Goal: Navigation & Orientation: Find specific page/section

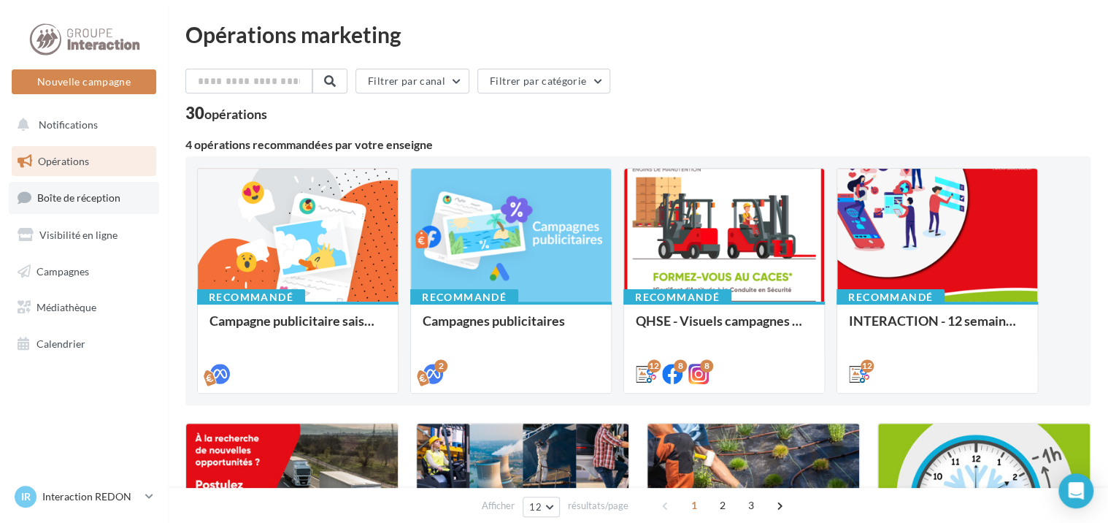
click at [61, 199] on span "Boîte de réception" at bounding box center [78, 197] width 83 height 12
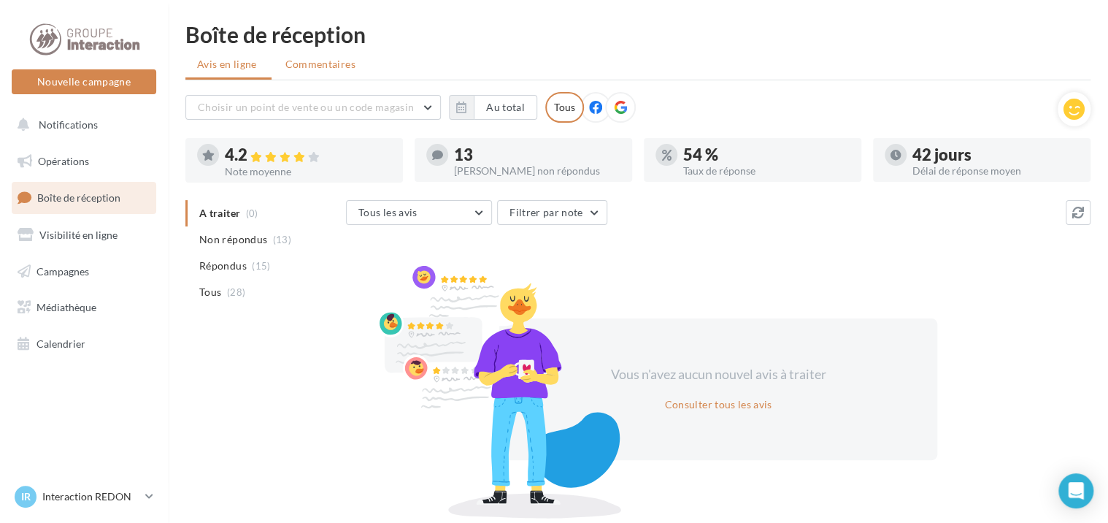
click at [328, 66] on span "Commentaires" at bounding box center [320, 64] width 70 height 15
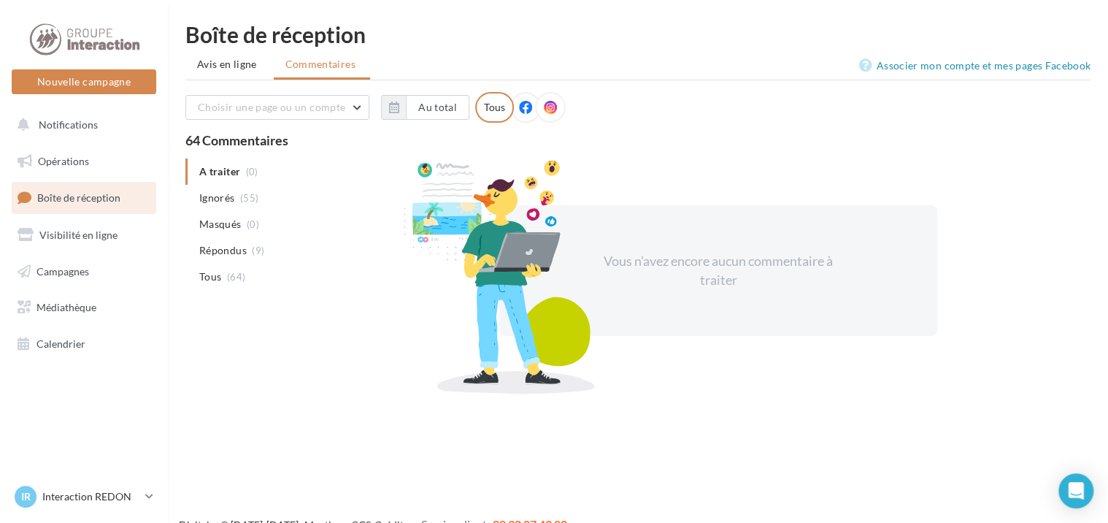
click at [521, 109] on icon at bounding box center [525, 107] width 13 height 13
click at [216, 62] on span "Avis en ligne" at bounding box center [227, 64] width 60 height 15
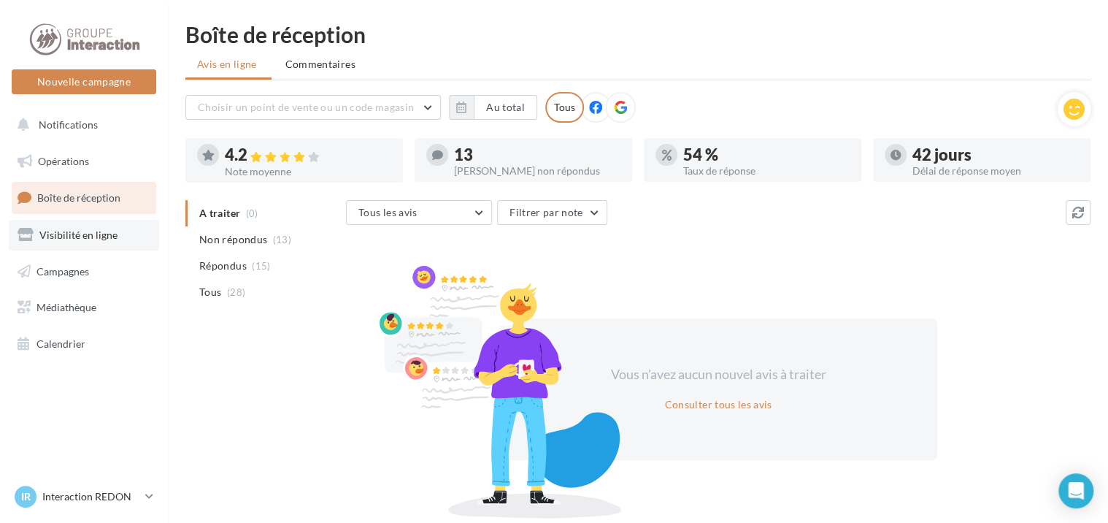
click at [96, 232] on span "Visibilité en ligne" at bounding box center [78, 234] width 78 height 12
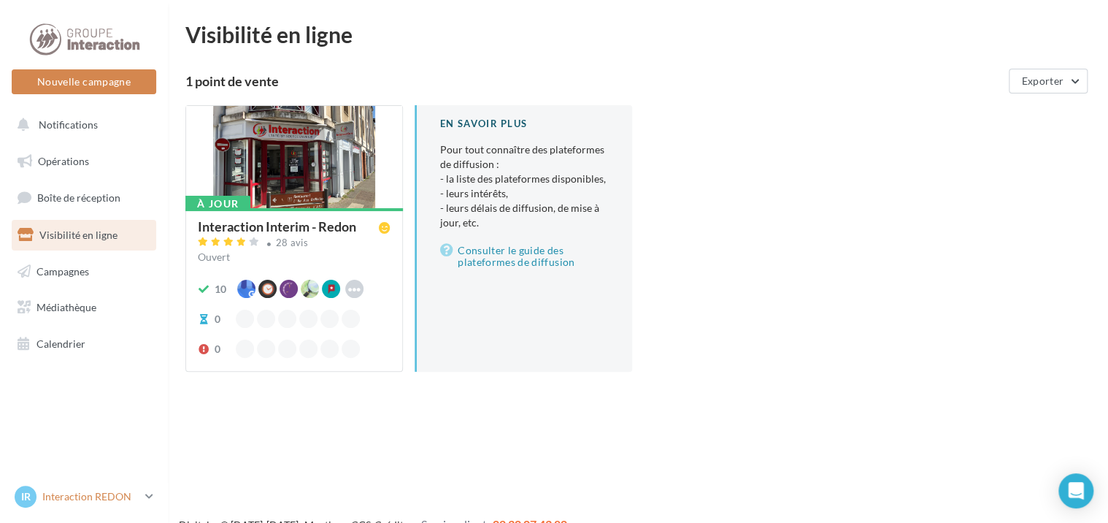
click at [143, 496] on link "IR Interaction REDON Interaction-Redon" at bounding box center [84, 497] width 145 height 28
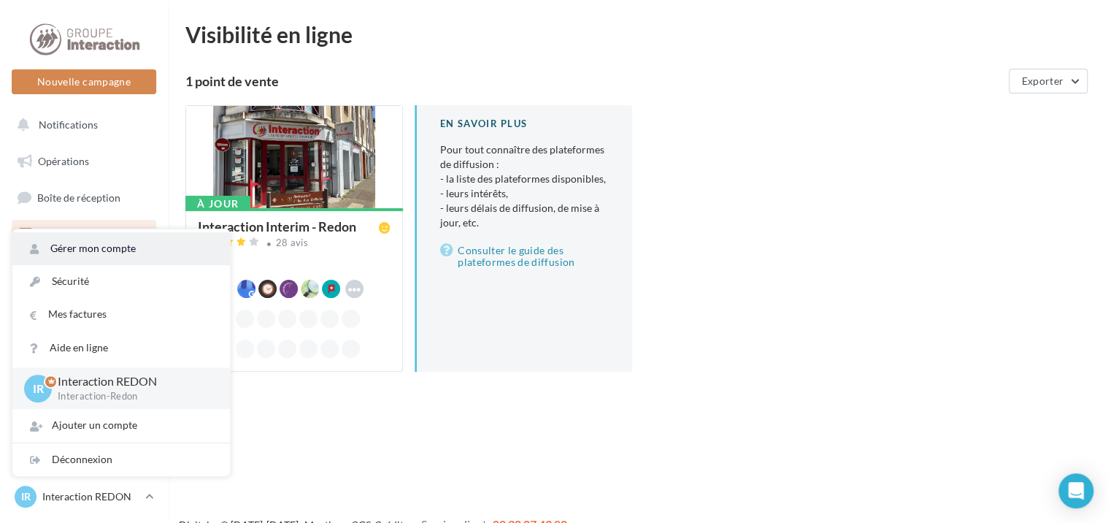
click at [115, 250] on link "Gérer mon compte" at bounding box center [121, 248] width 218 height 33
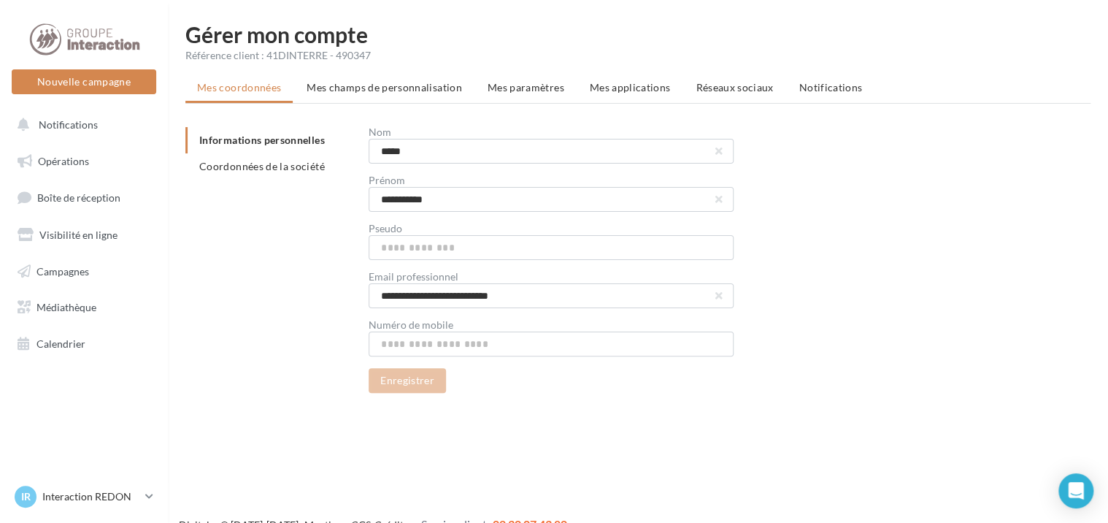
scroll to position [23, 0]
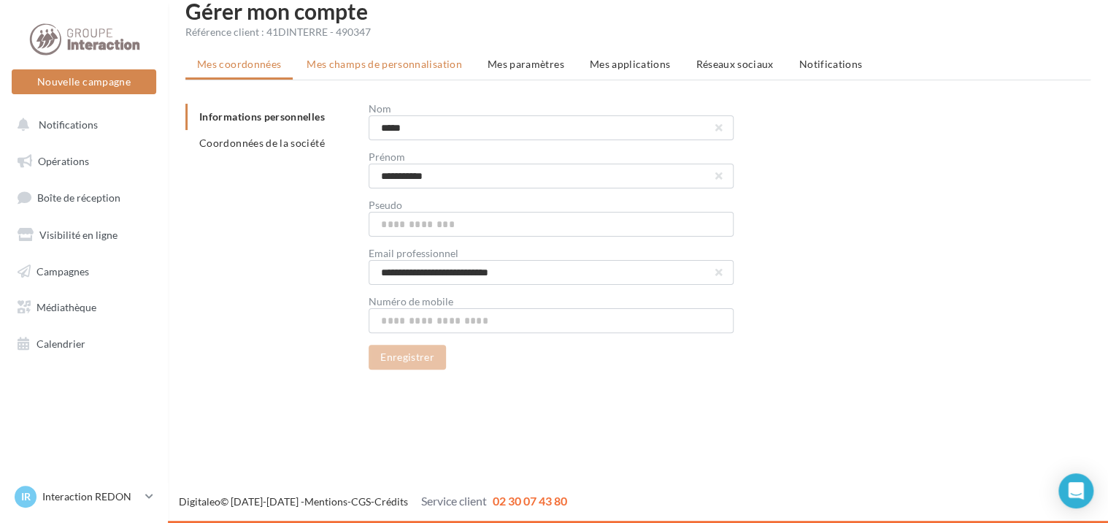
click at [357, 61] on span "Mes champs de personnalisation" at bounding box center [384, 64] width 155 height 12
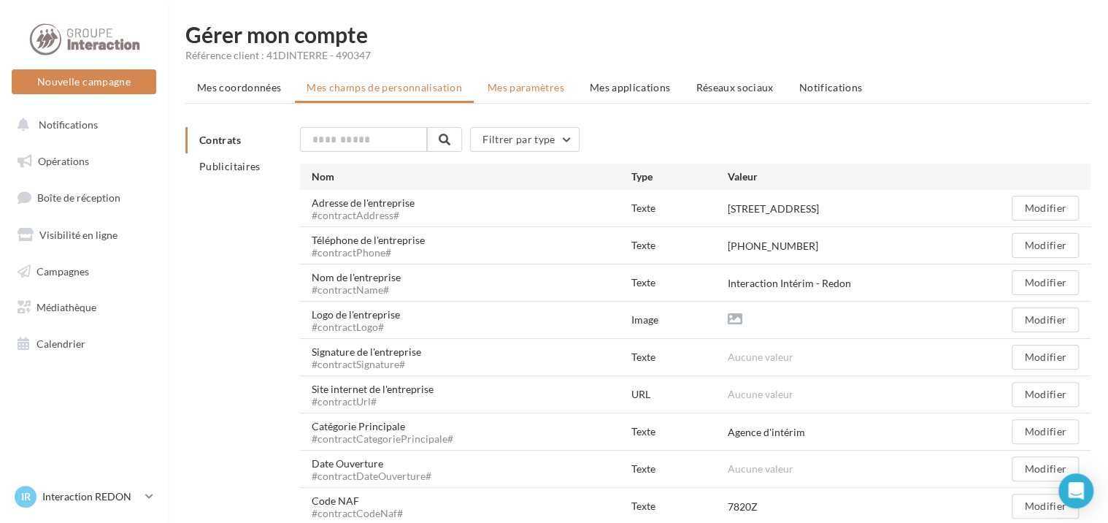
click at [526, 89] on span "Mes paramètres" at bounding box center [526, 87] width 77 height 12
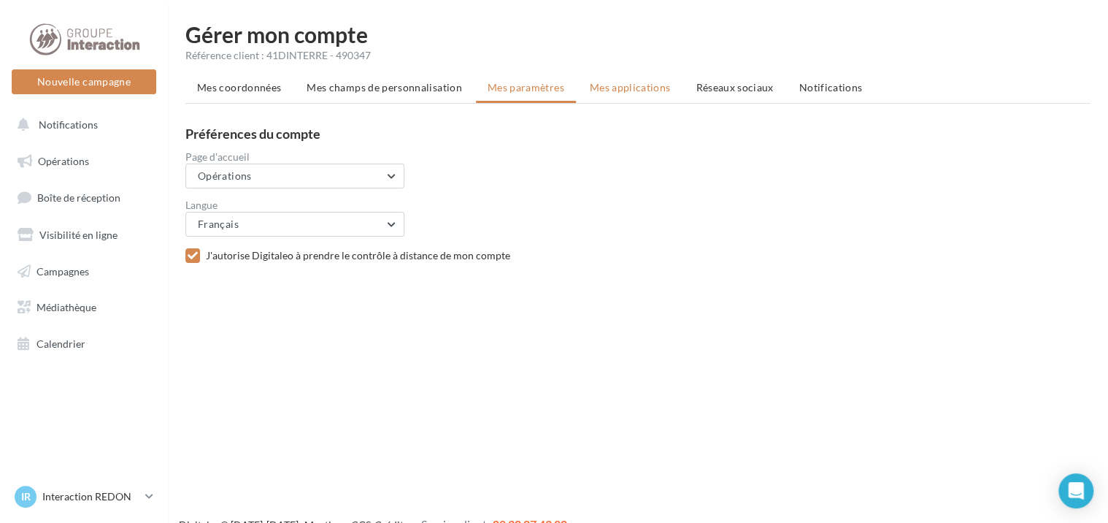
click at [623, 91] on span "Mes applications" at bounding box center [630, 87] width 81 height 12
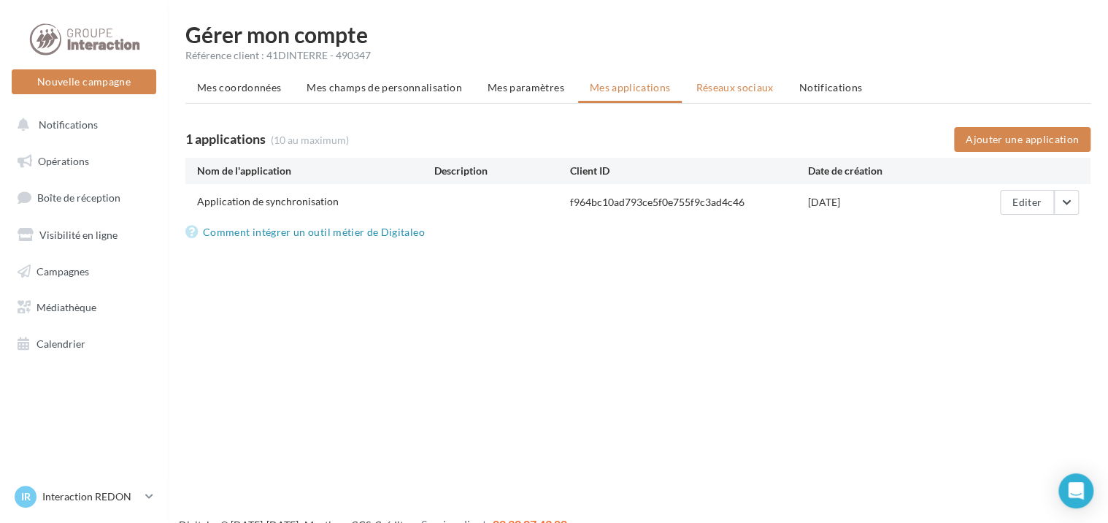
click at [745, 84] on span "Réseaux sociaux" at bounding box center [734, 87] width 77 height 12
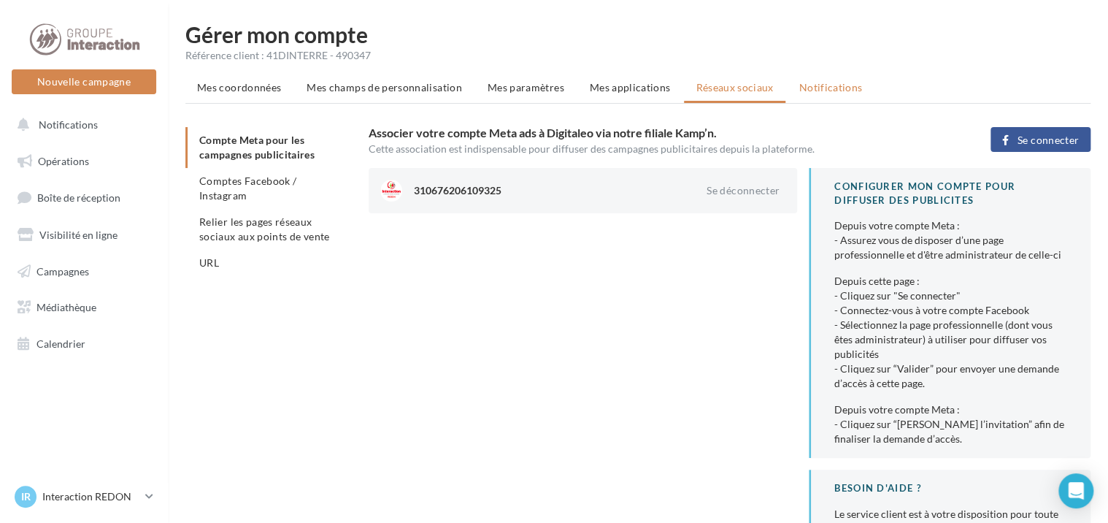
click at [830, 88] on span "Notifications" at bounding box center [831, 87] width 64 height 12
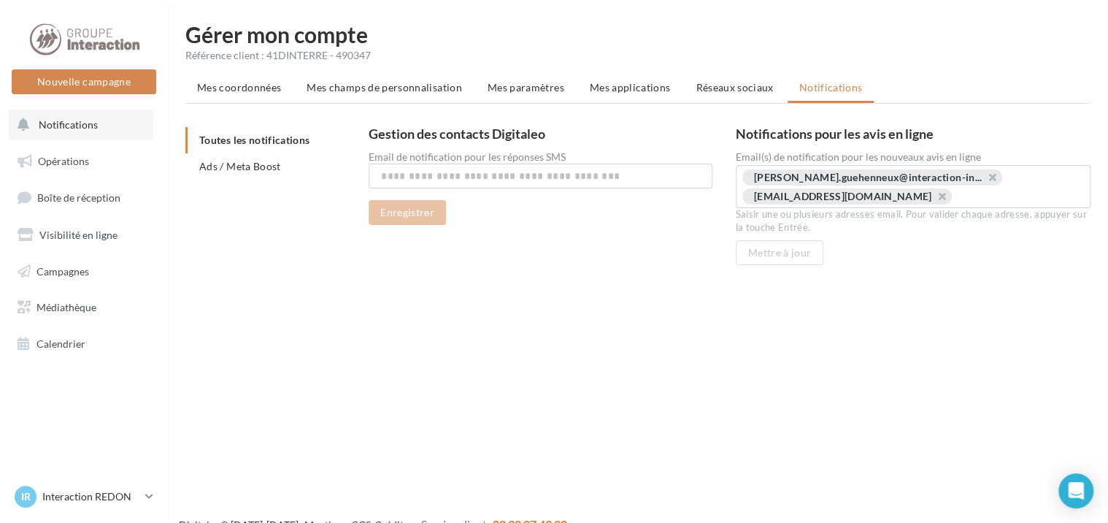
click at [55, 125] on span "Notifications" at bounding box center [68, 124] width 59 height 12
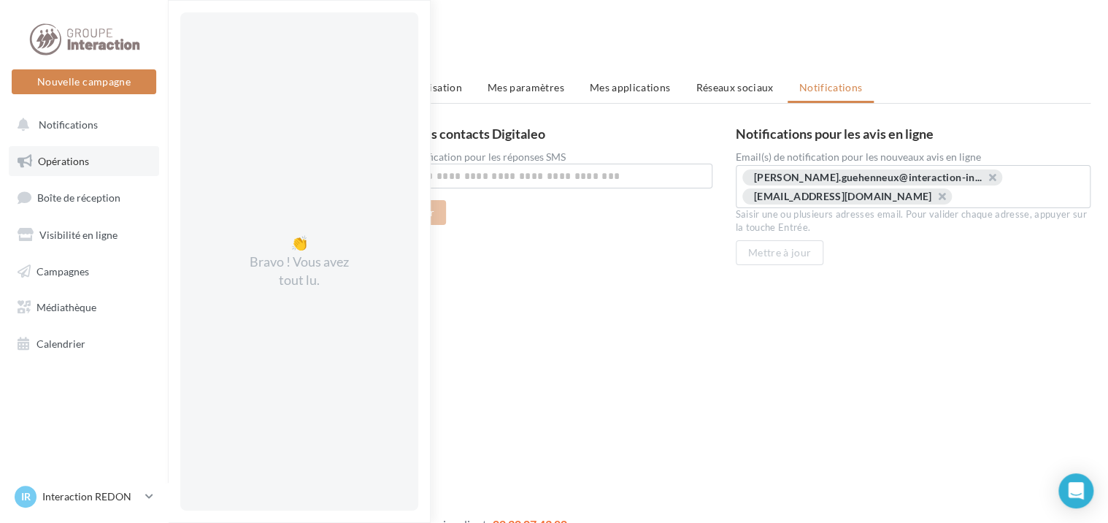
click at [55, 166] on link "Opérations" at bounding box center [84, 161] width 150 height 31
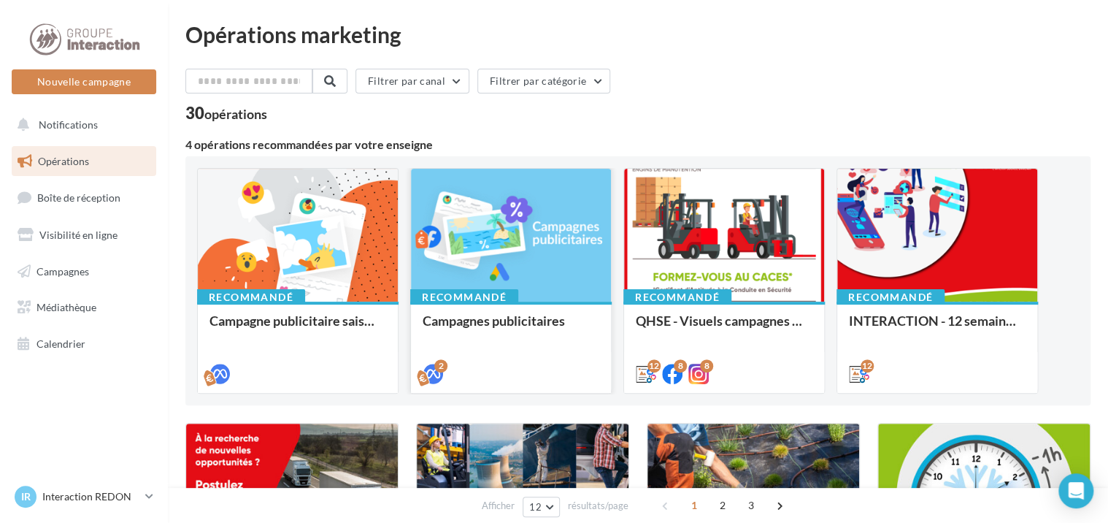
scroll to position [219, 0]
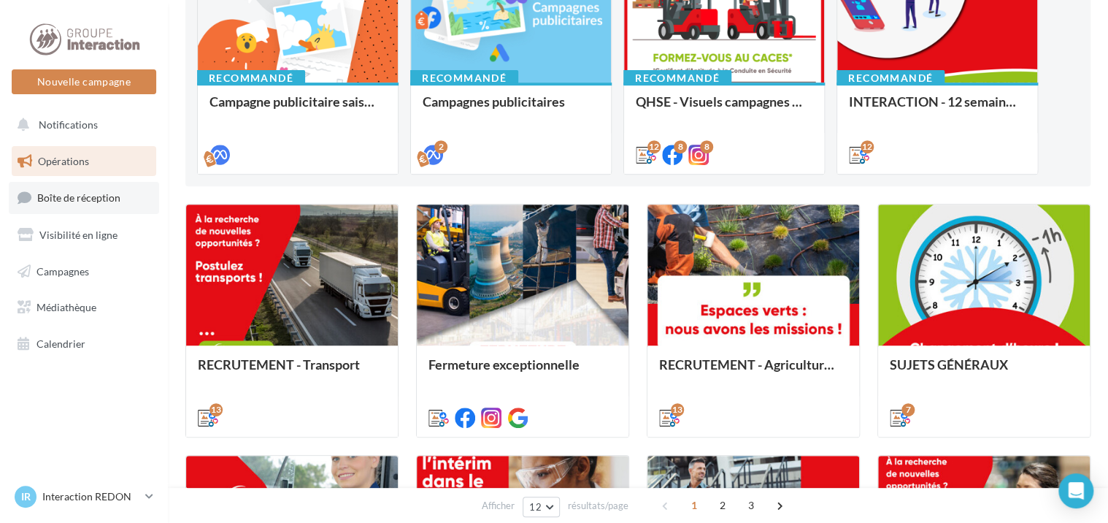
click at [64, 199] on span "Boîte de réception" at bounding box center [78, 197] width 83 height 12
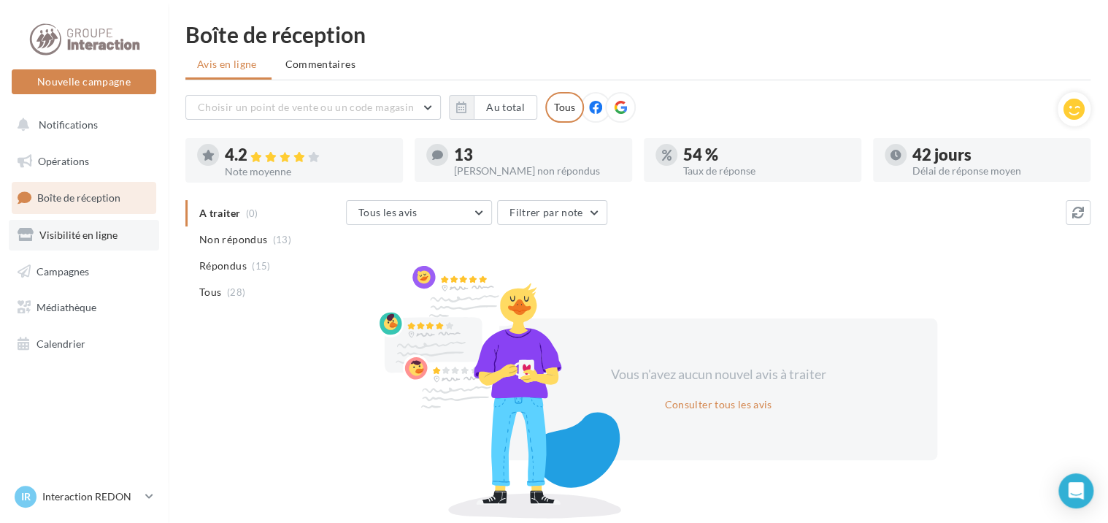
click at [75, 237] on span "Visibilité en ligne" at bounding box center [78, 234] width 78 height 12
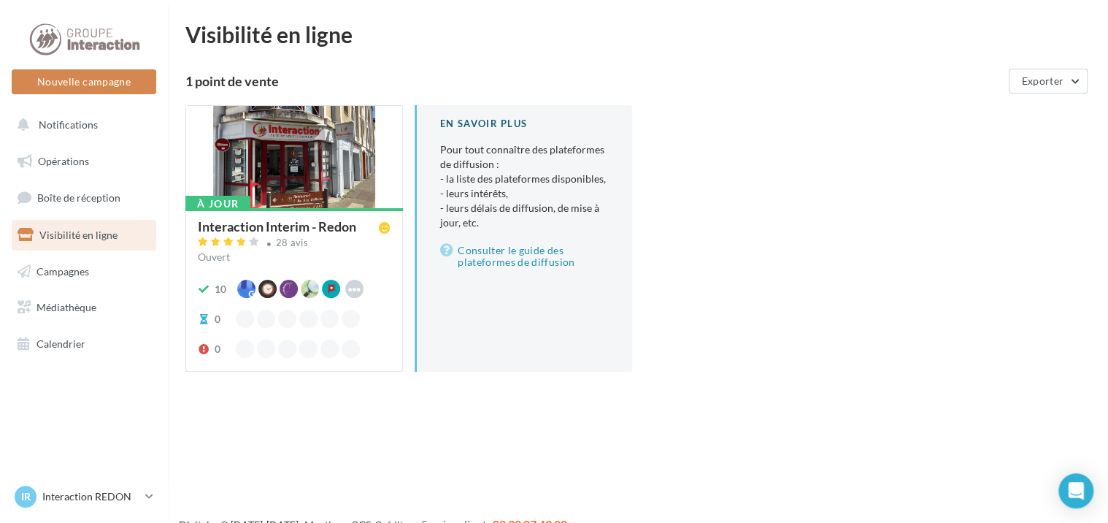
click at [272, 225] on div "Interaction Interim - Redon" at bounding box center [277, 226] width 158 height 13
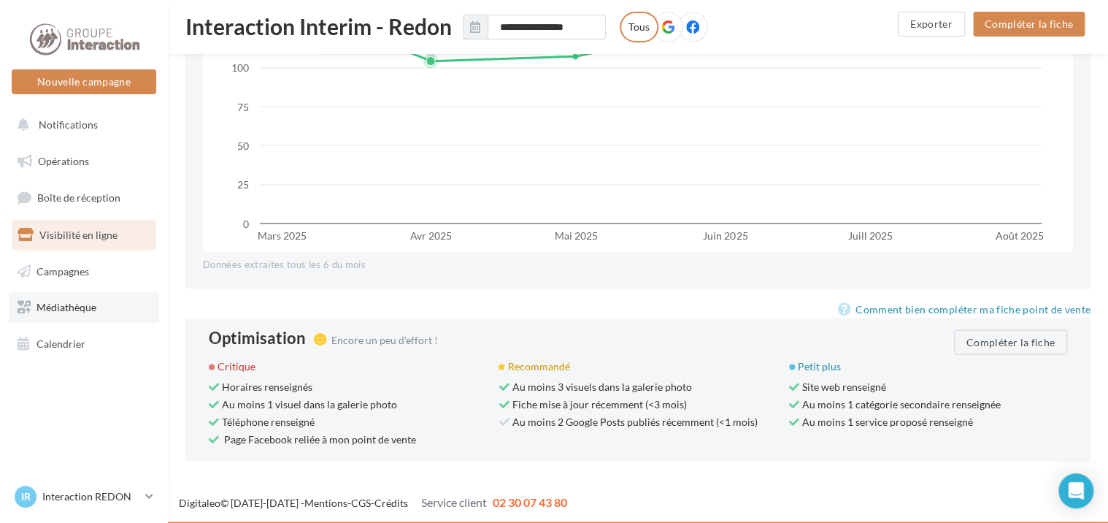
scroll to position [1047, 0]
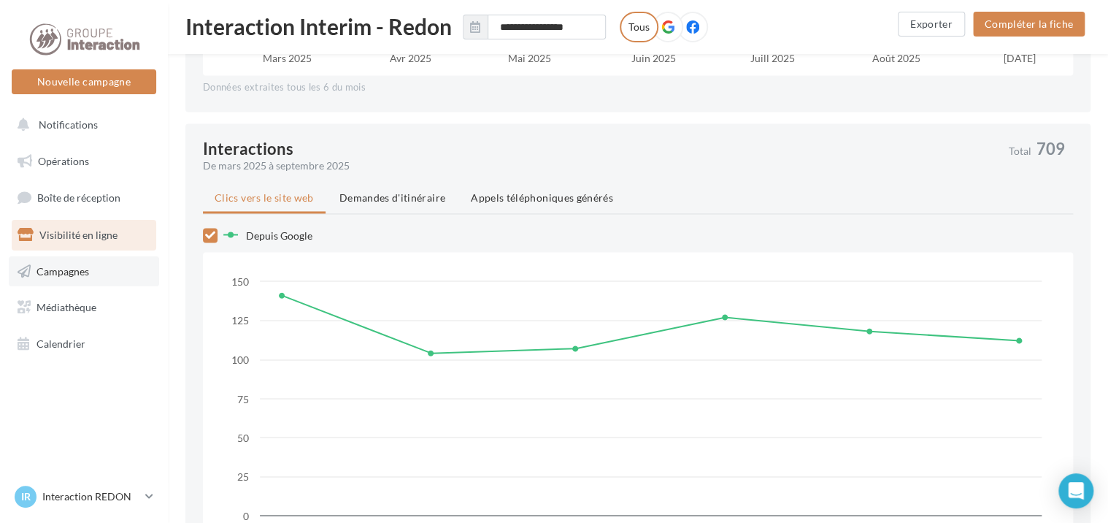
click at [99, 270] on link "Campagnes" at bounding box center [84, 271] width 150 height 31
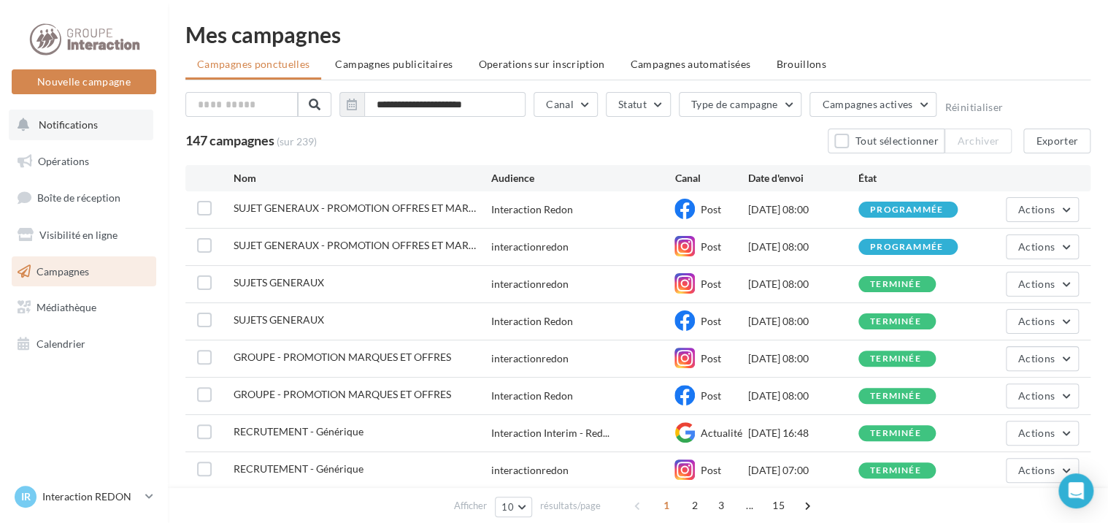
click at [61, 126] on span "Notifications" at bounding box center [68, 124] width 59 height 12
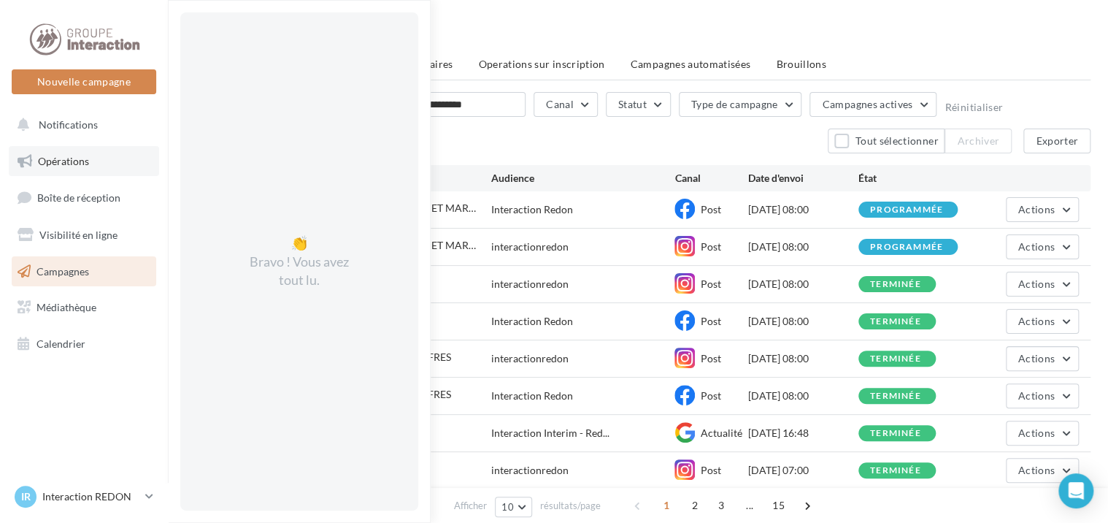
click at [47, 161] on span "Opérations" at bounding box center [63, 161] width 51 height 12
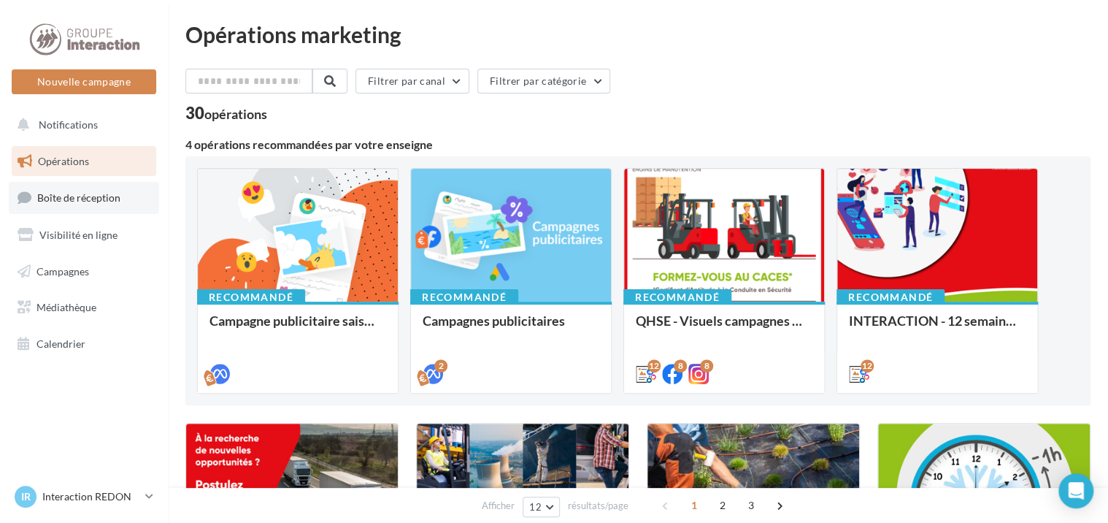
click at [61, 195] on span "Boîte de réception" at bounding box center [78, 197] width 83 height 12
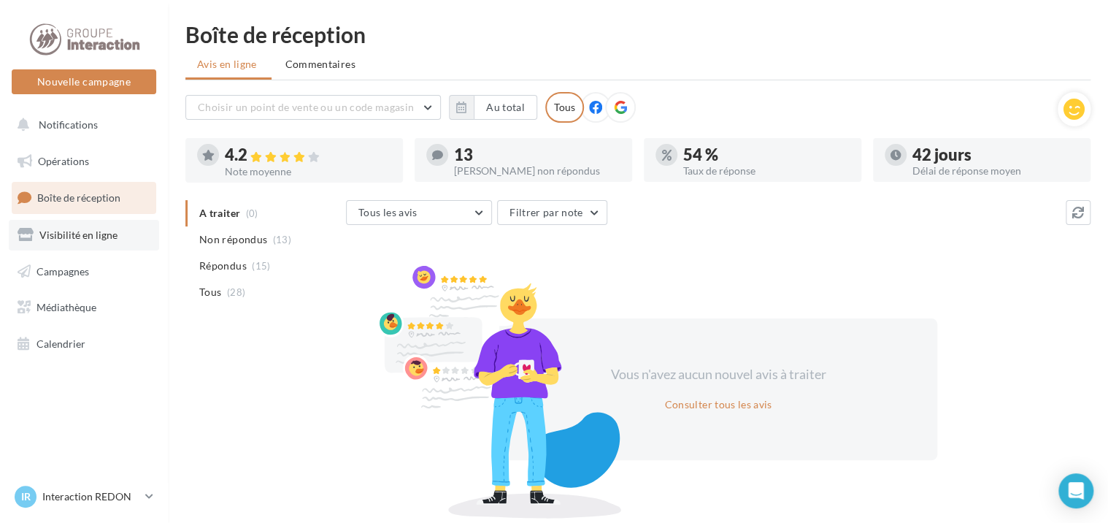
click at [62, 232] on span "Visibilité en ligne" at bounding box center [78, 234] width 78 height 12
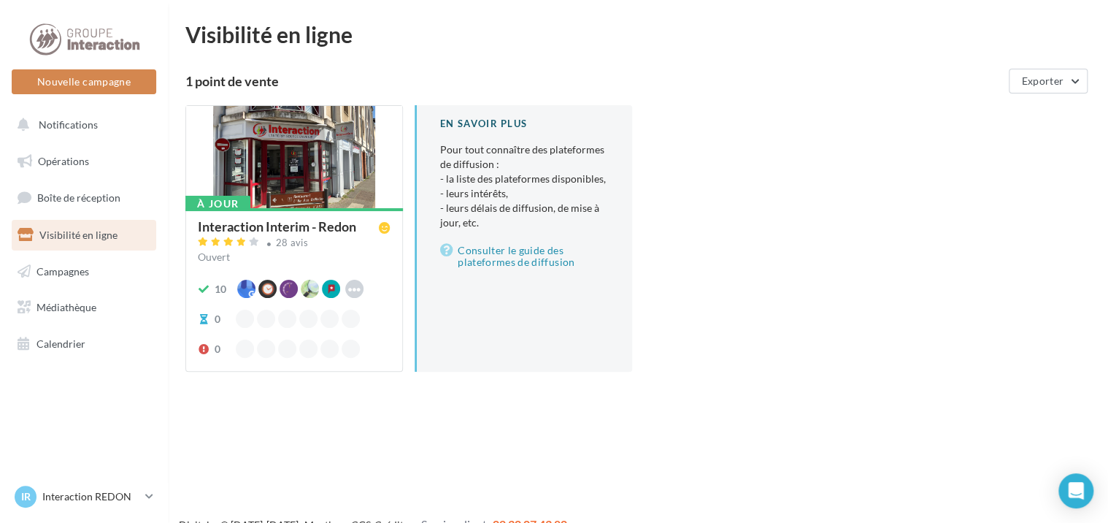
click at [260, 222] on div "Interaction Interim - Redon" at bounding box center [277, 226] width 158 height 13
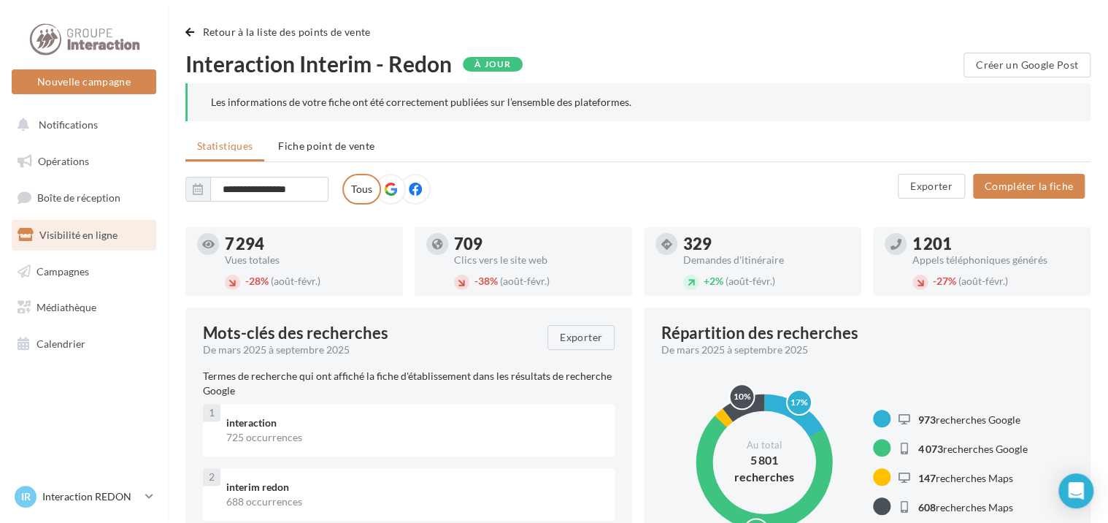
click at [389, 187] on icon at bounding box center [390, 189] width 13 height 13
click at [72, 123] on span "Notifications" at bounding box center [68, 124] width 59 height 12
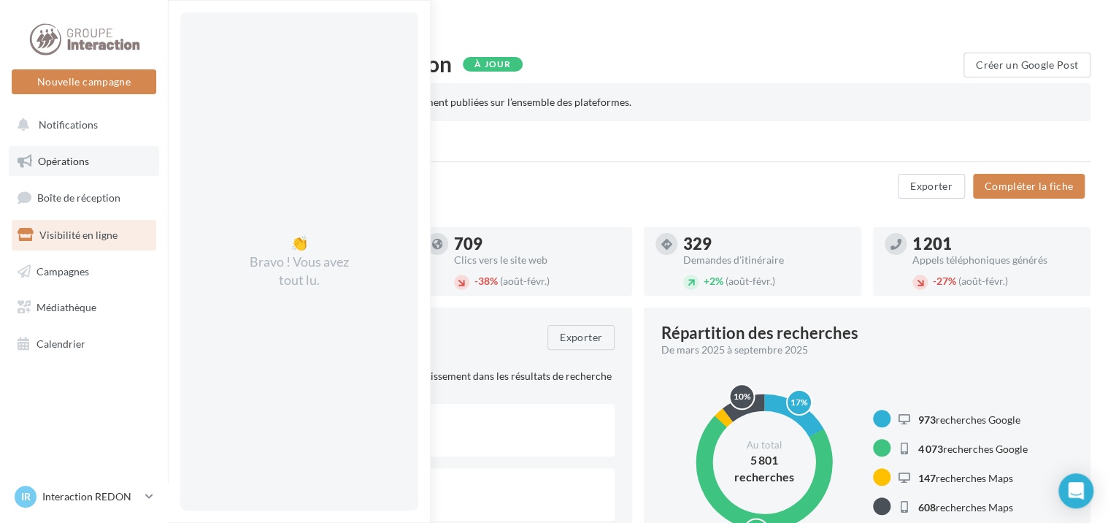
click at [53, 159] on span "Opérations" at bounding box center [63, 161] width 51 height 12
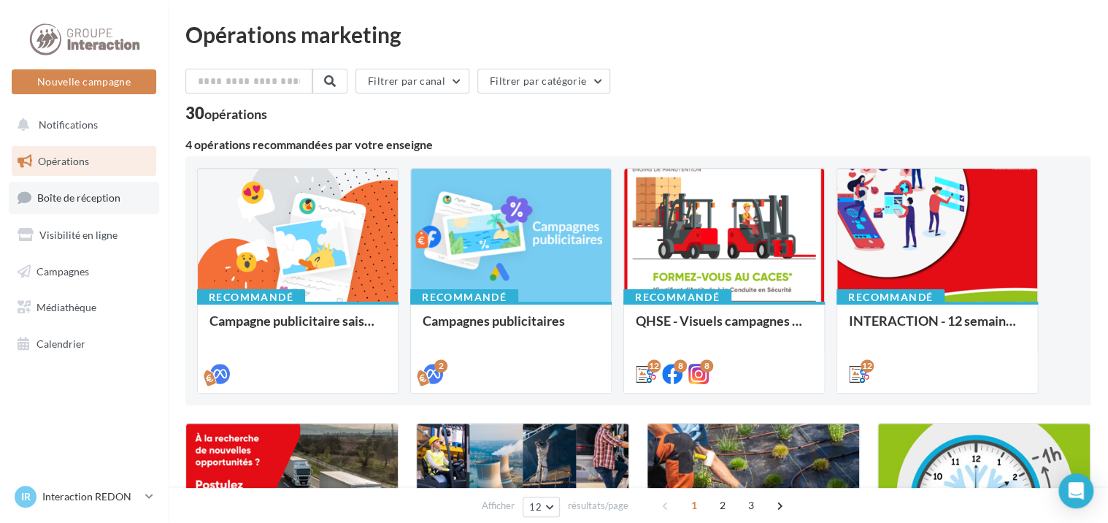
click at [72, 201] on span "Boîte de réception" at bounding box center [78, 197] width 83 height 12
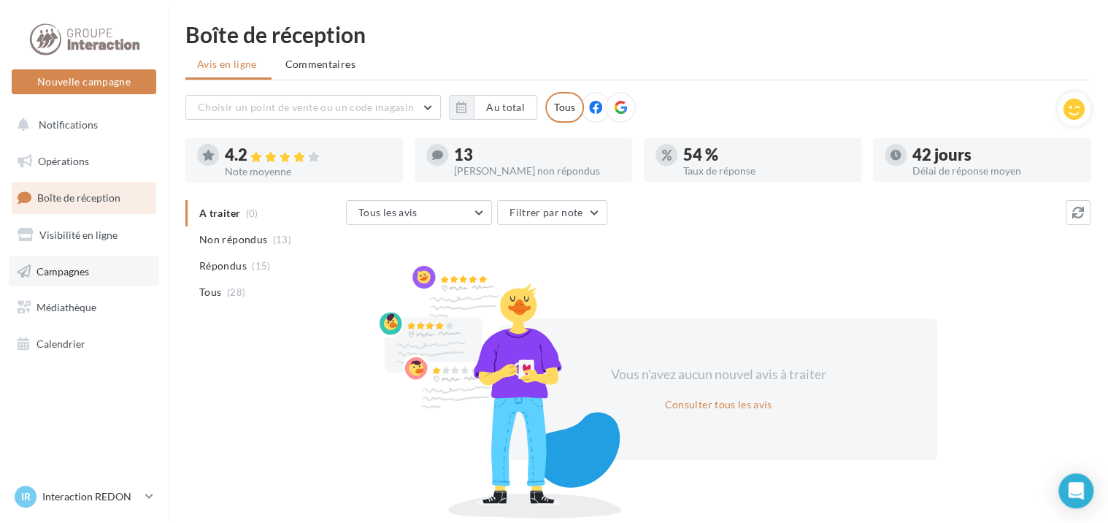
click at [57, 274] on span "Campagnes" at bounding box center [63, 270] width 53 height 12
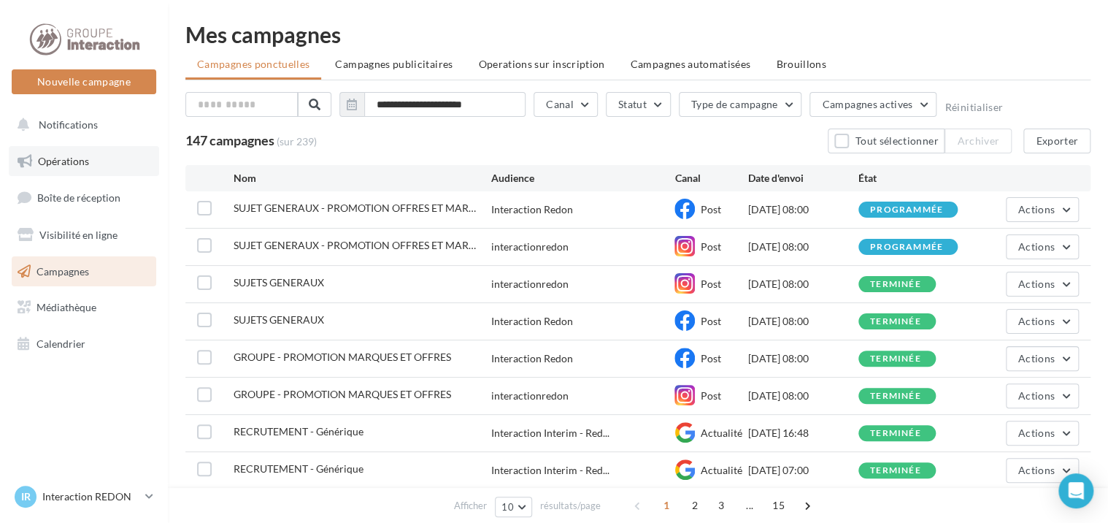
click at [54, 166] on link "Opérations" at bounding box center [84, 161] width 150 height 31
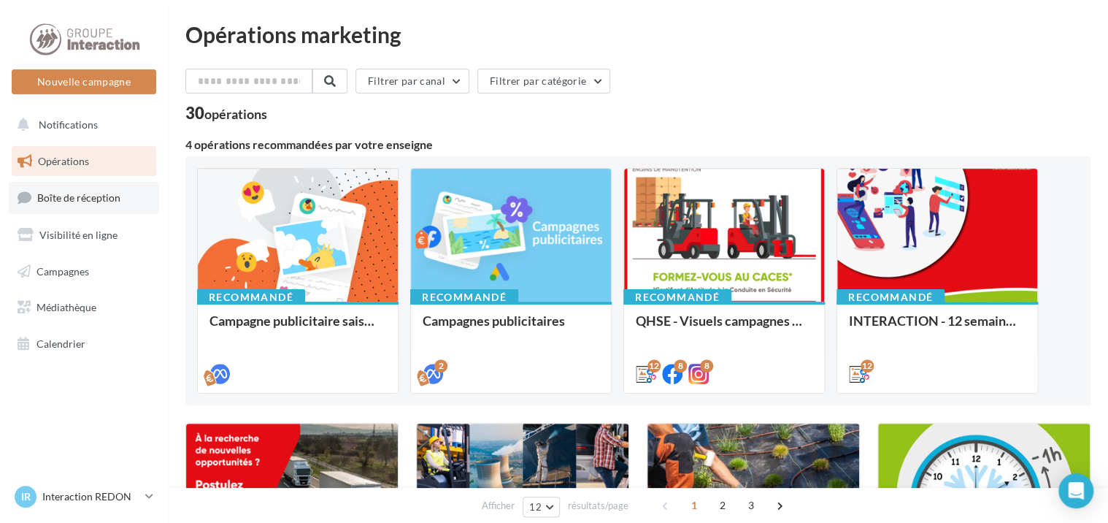
click at [77, 196] on span "Boîte de réception" at bounding box center [78, 197] width 83 height 12
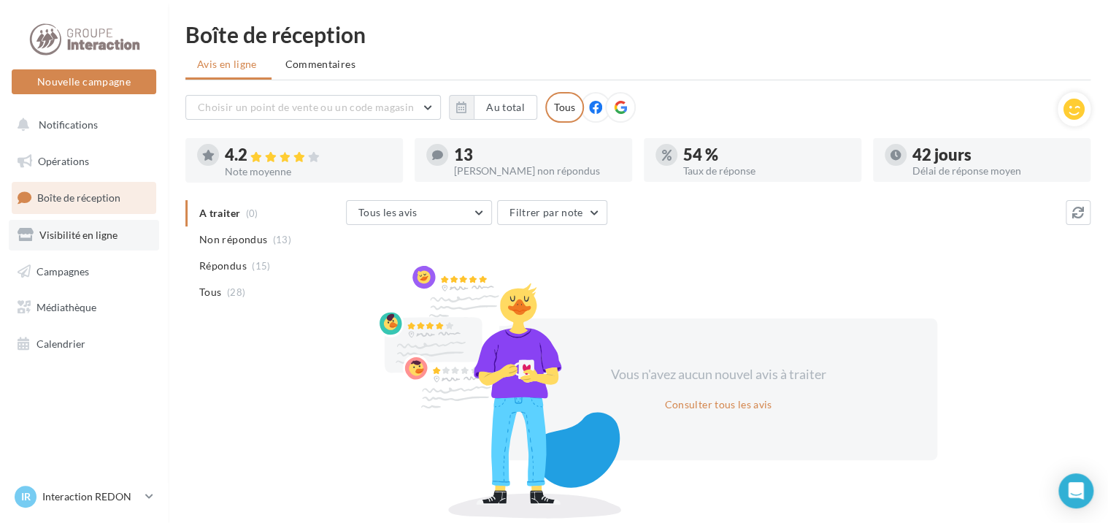
click at [64, 239] on span "Visibilité en ligne" at bounding box center [78, 234] width 78 height 12
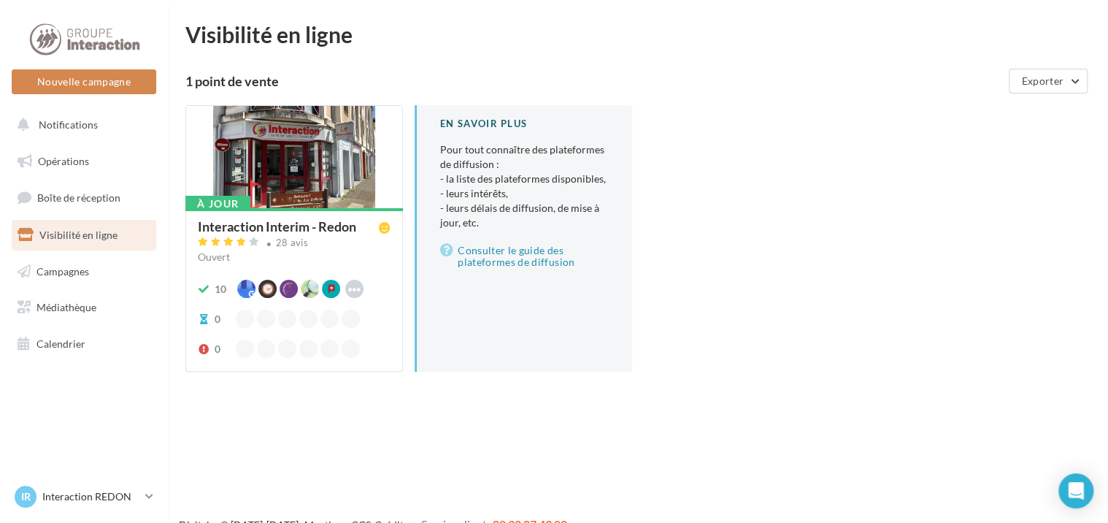
click at [281, 223] on div "Interaction Interim - Redon" at bounding box center [277, 226] width 158 height 13
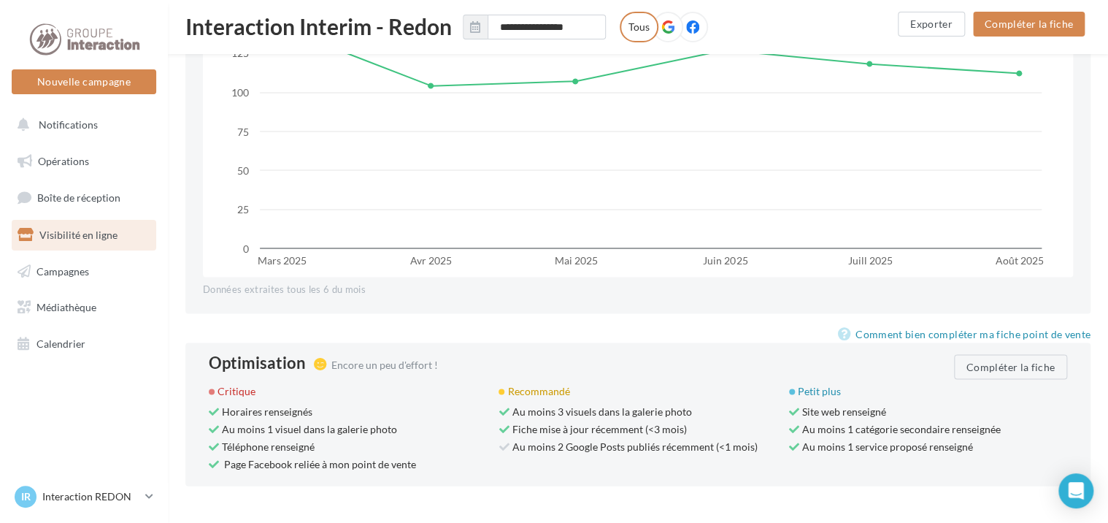
scroll to position [1339, 0]
